Goal: Task Accomplishment & Management: Manage account settings

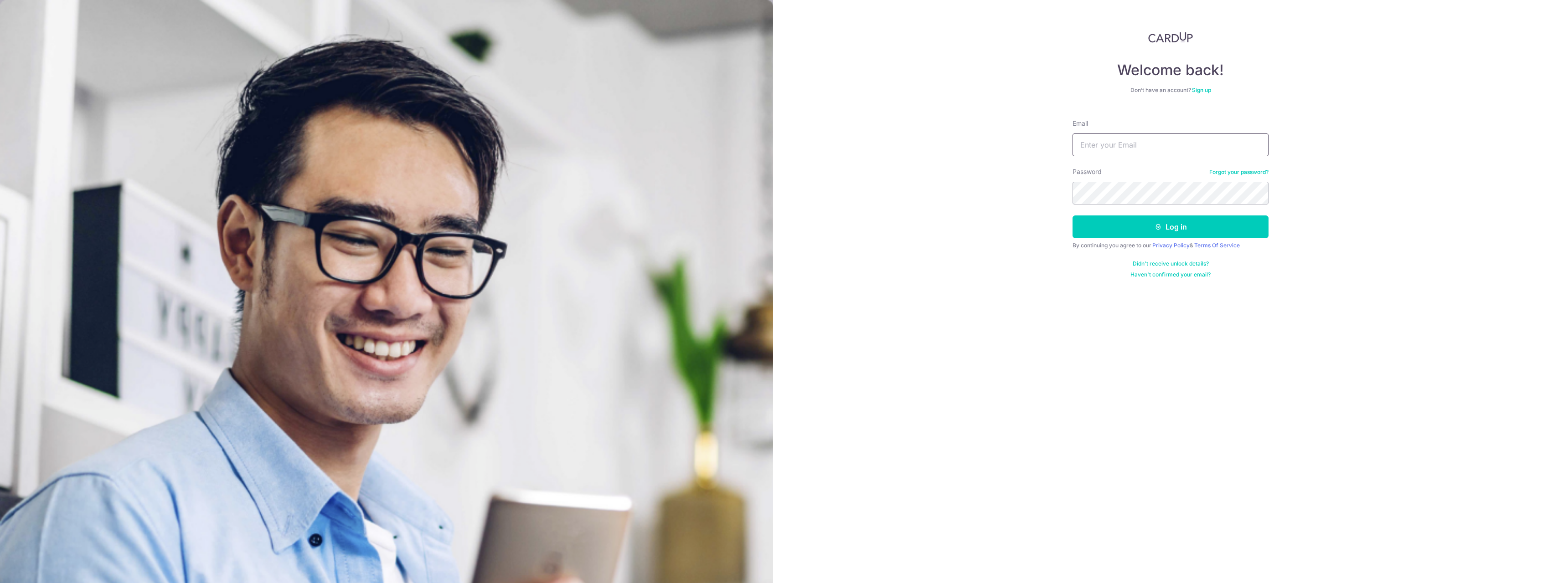
type input "[EMAIL_ADDRESS][DOMAIN_NAME]"
click at [1130, 229] on button "Log in" at bounding box center [1171, 226] width 196 height 23
